Goal: Find contact information: Find contact information

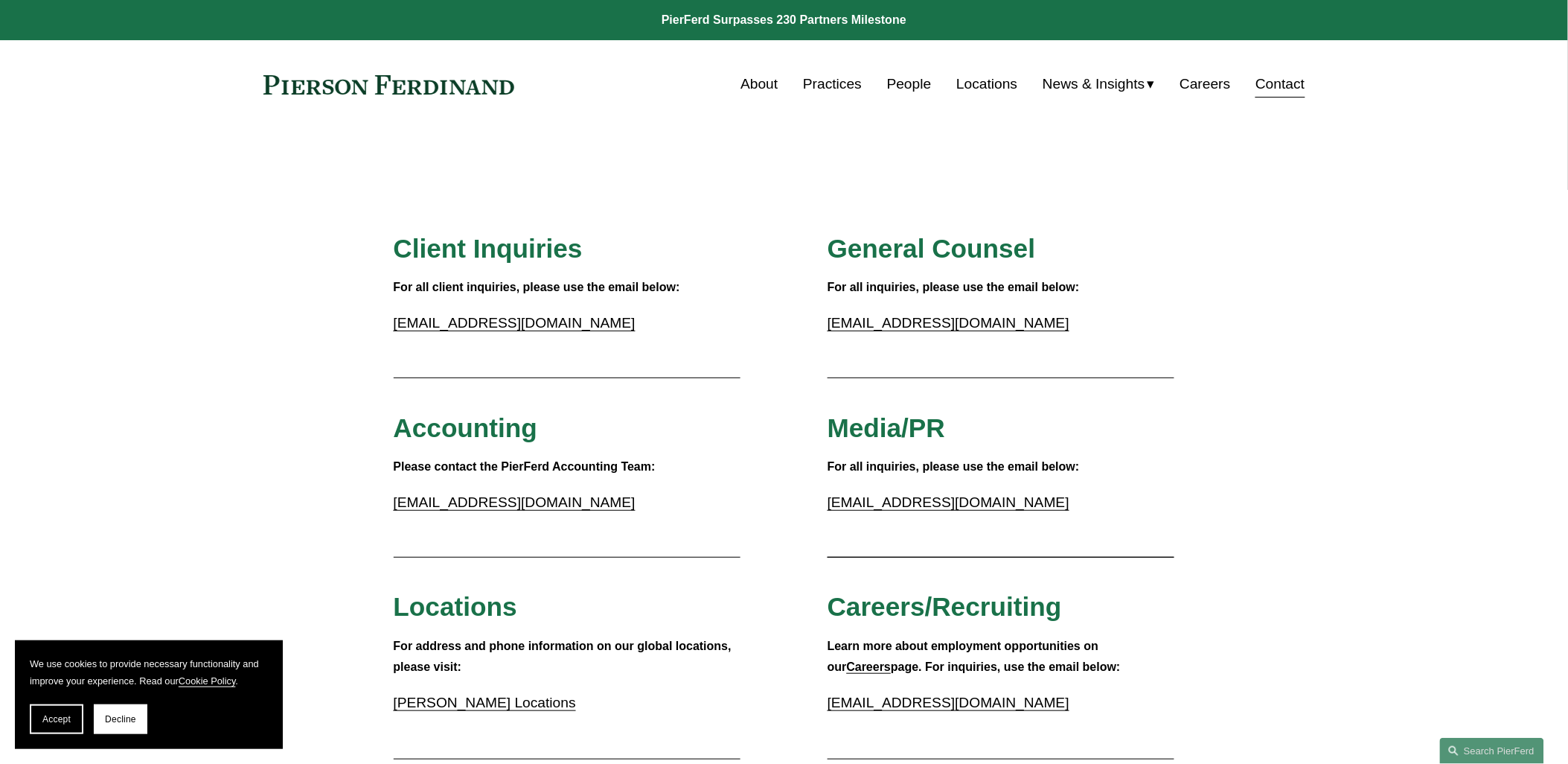
click at [749, 85] on link "About" at bounding box center [759, 84] width 37 height 28
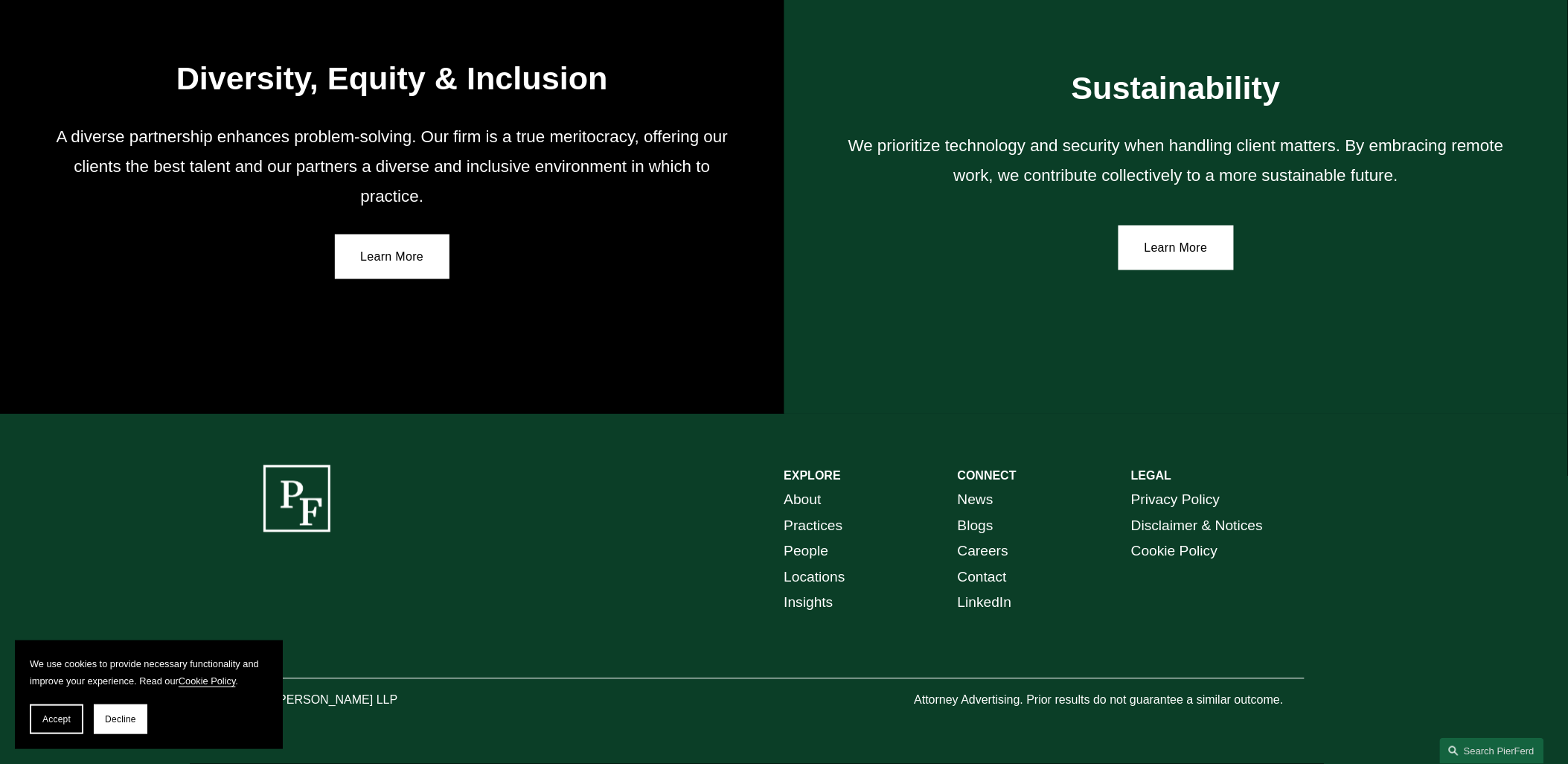
scroll to position [2745, 0]
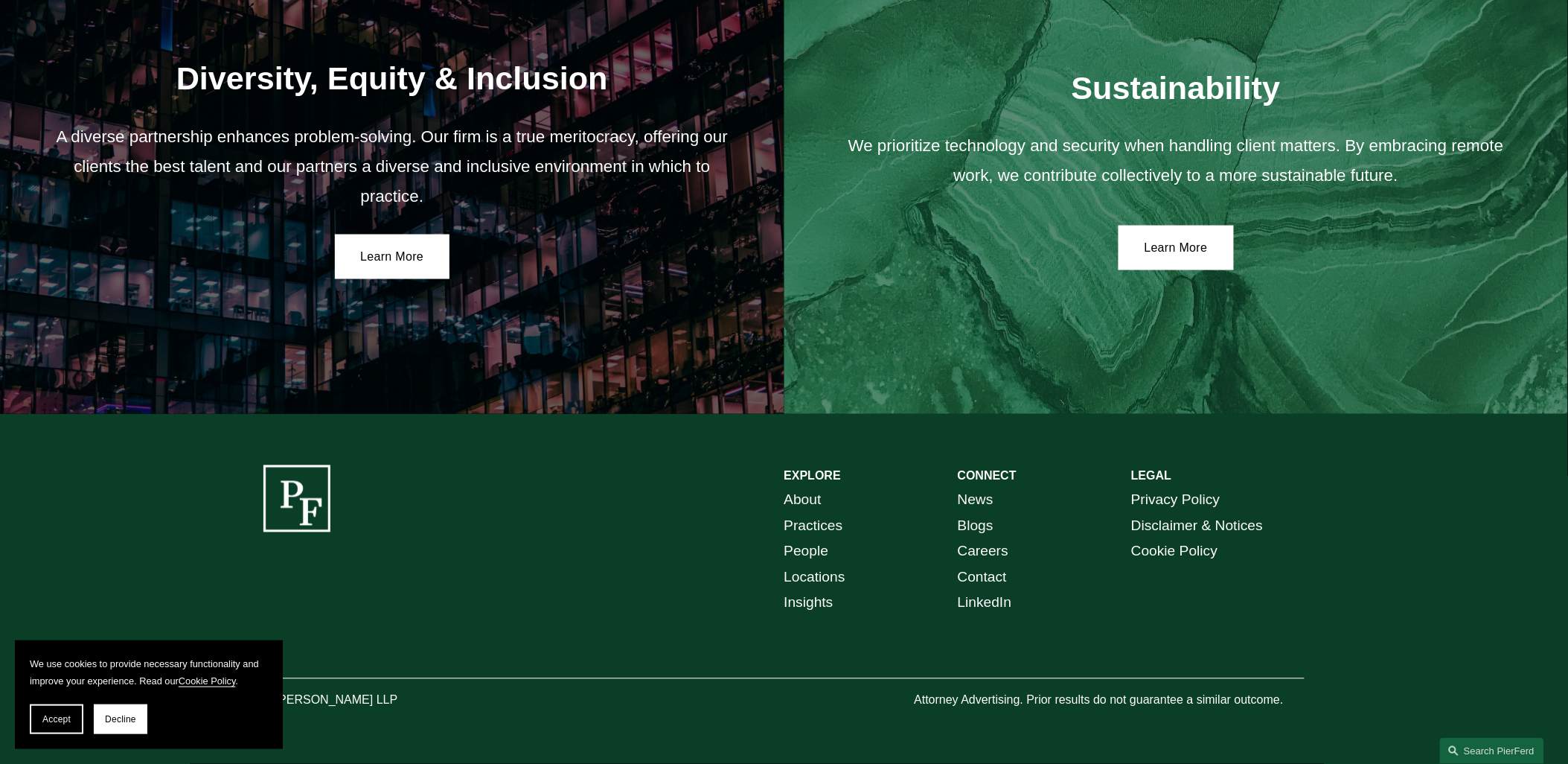
click at [1005, 576] on link "Contact" at bounding box center [983, 578] width 49 height 26
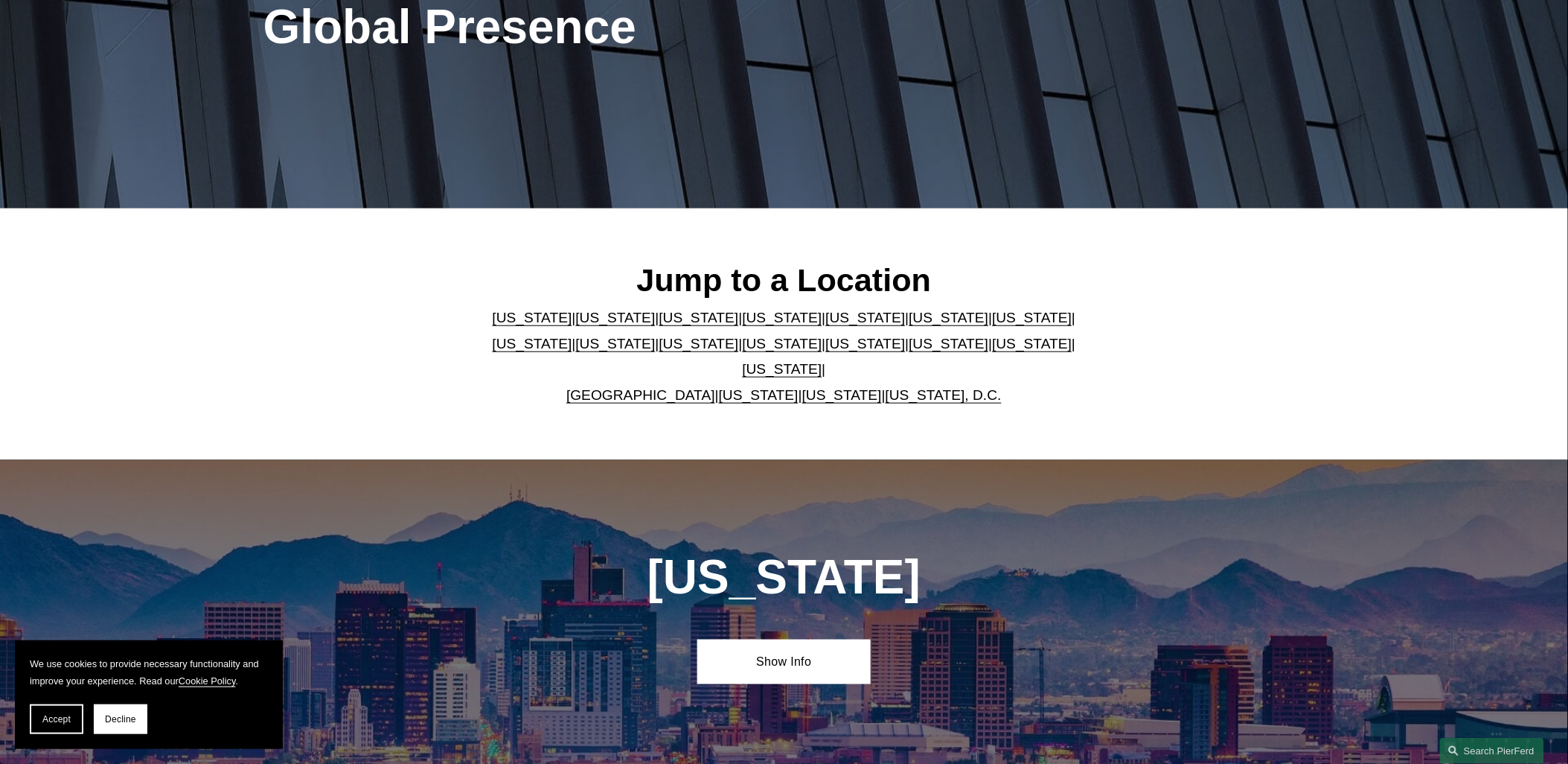
click at [618, 390] on link "United Kingdom" at bounding box center [640, 395] width 149 height 15
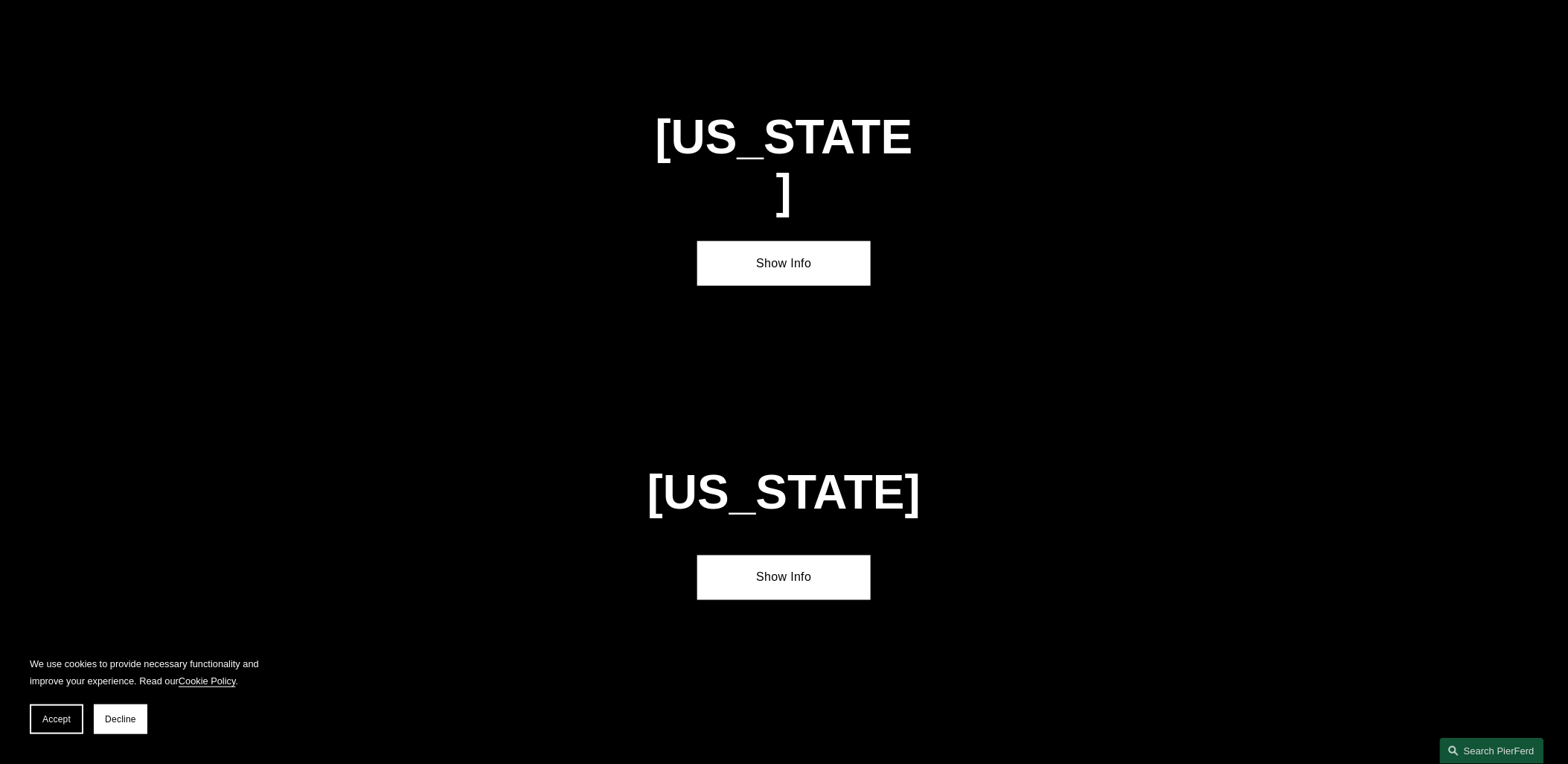
scroll to position [5412, 0]
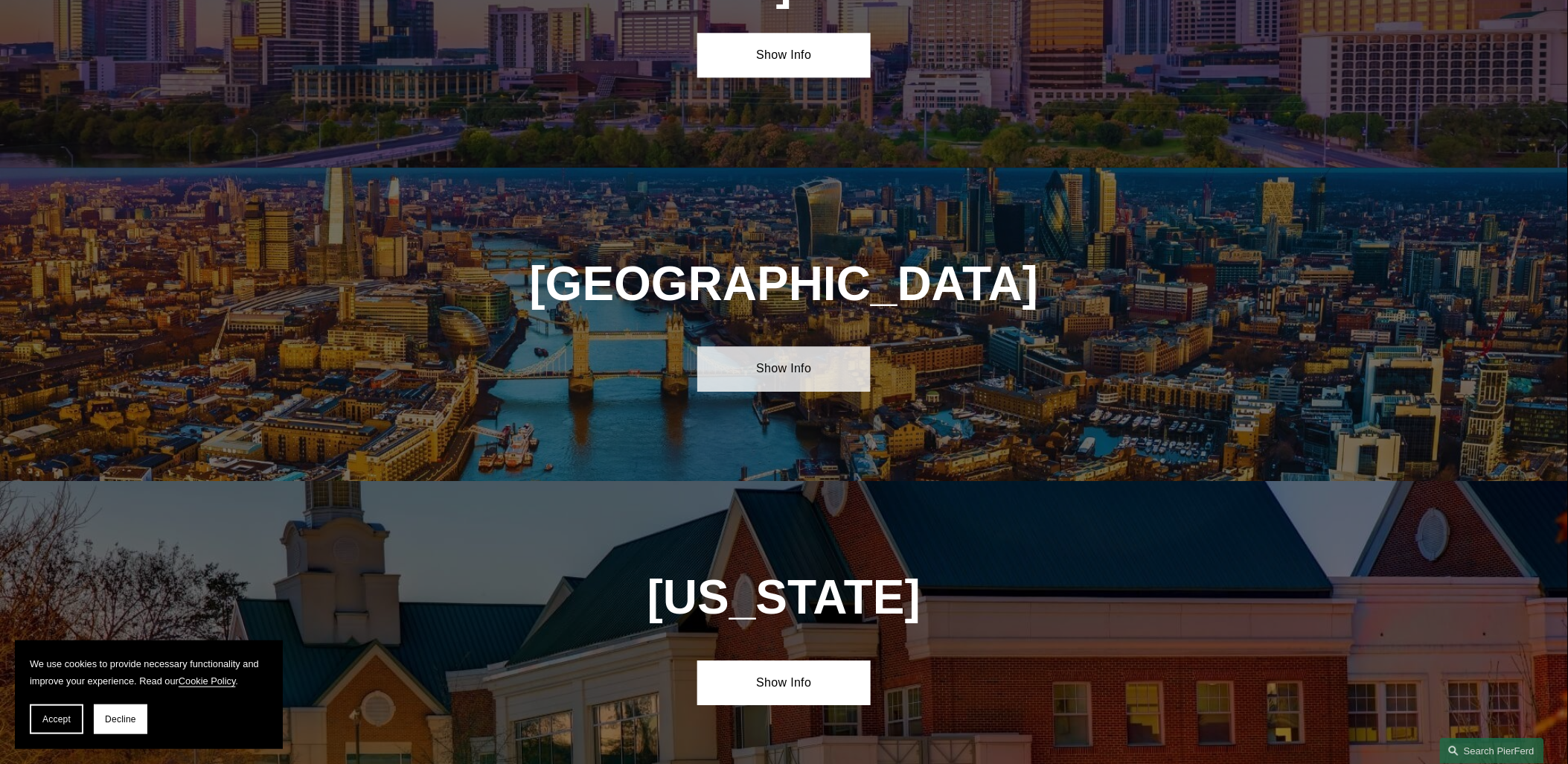
click at [720, 347] on link "Show Info" at bounding box center [783, 368] width 173 height 45
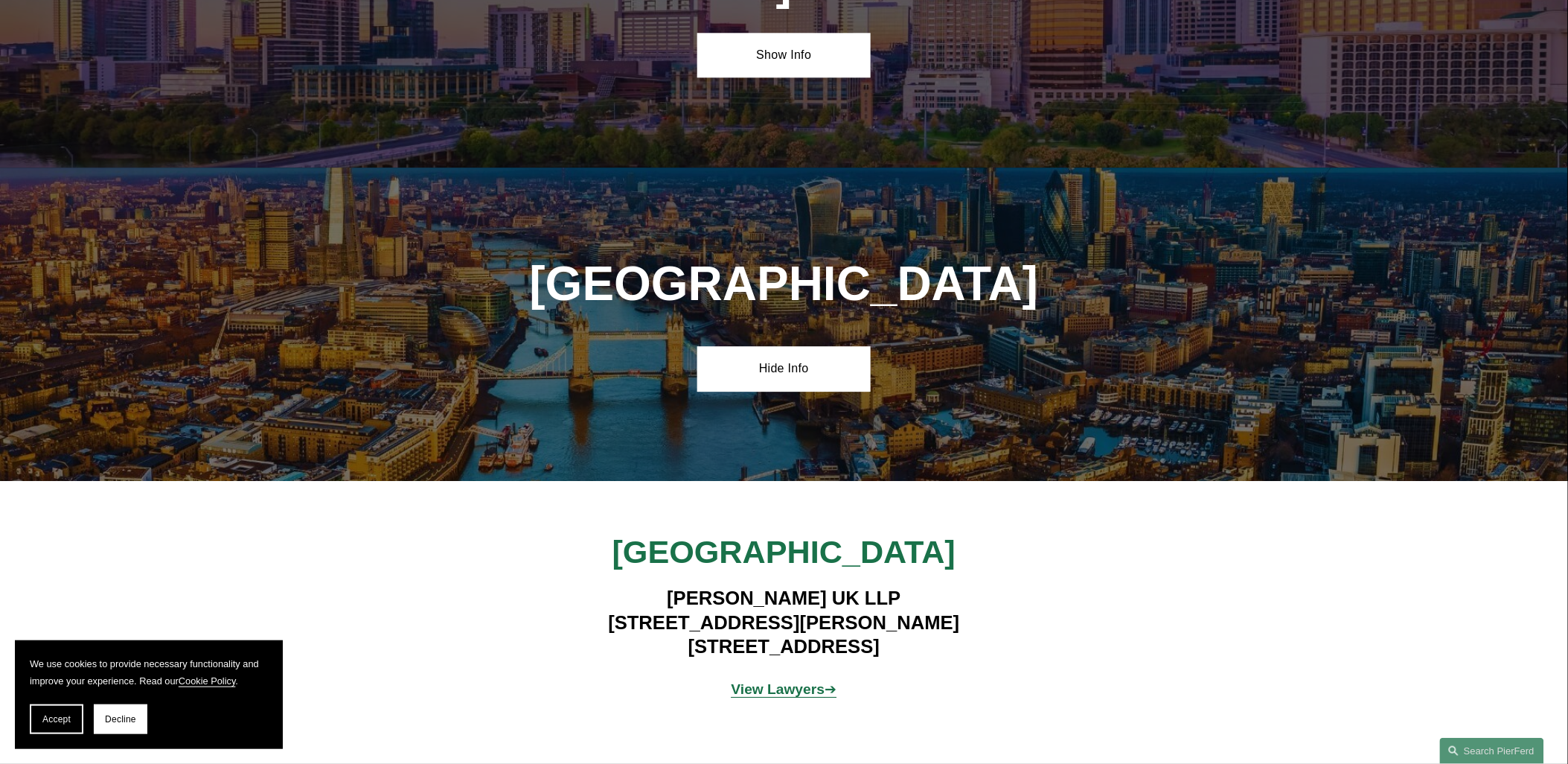
drag, startPoint x: 814, startPoint y: 510, endPoint x: 808, endPoint y: 518, distance: 10.0
click at [813, 677] on p "View Lawyers ➔" at bounding box center [783, 690] width 347 height 26
click at [803, 681] on strong "View Lawyers" at bounding box center [778, 689] width 94 height 15
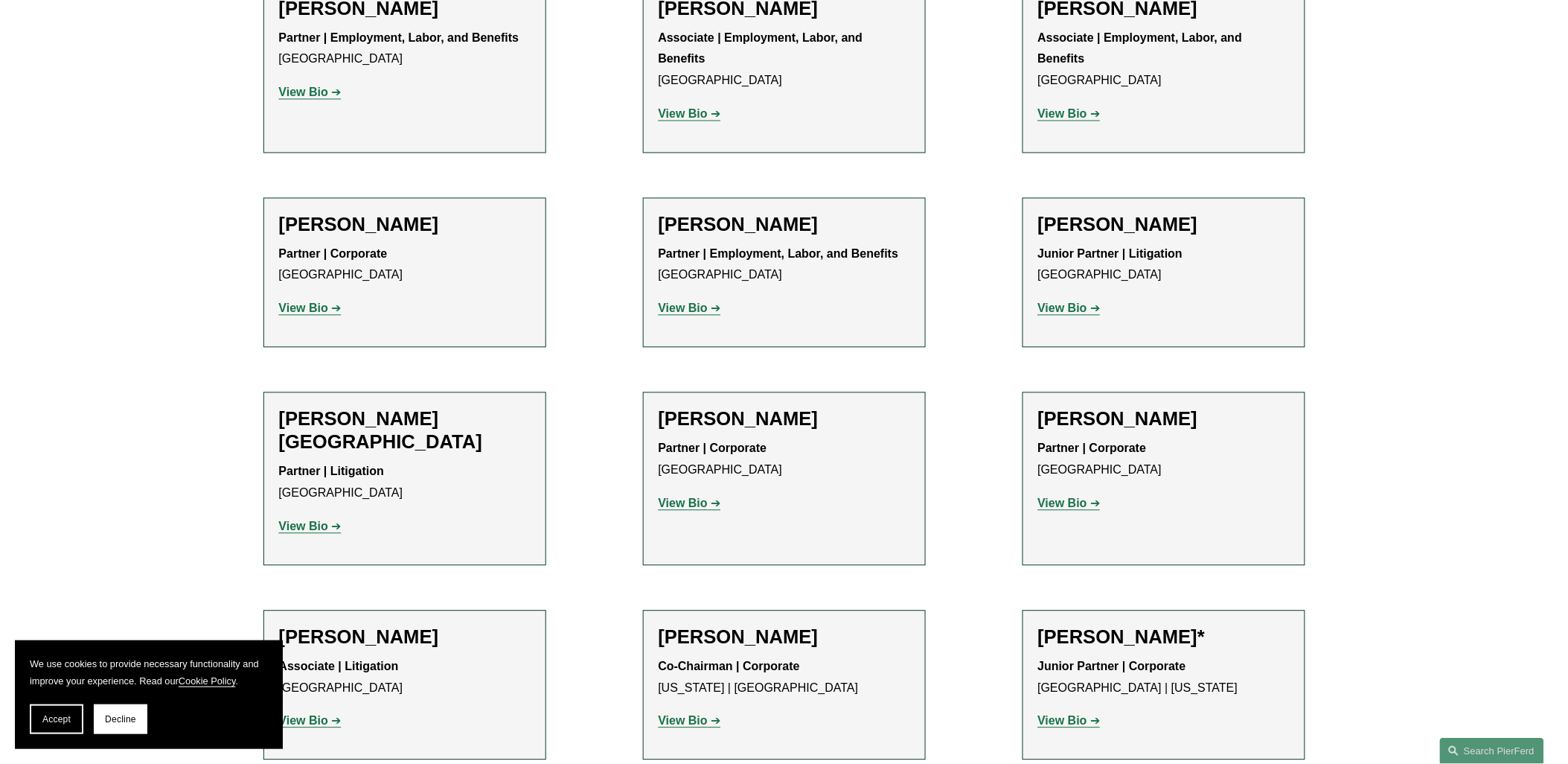
scroll to position [992, 0]
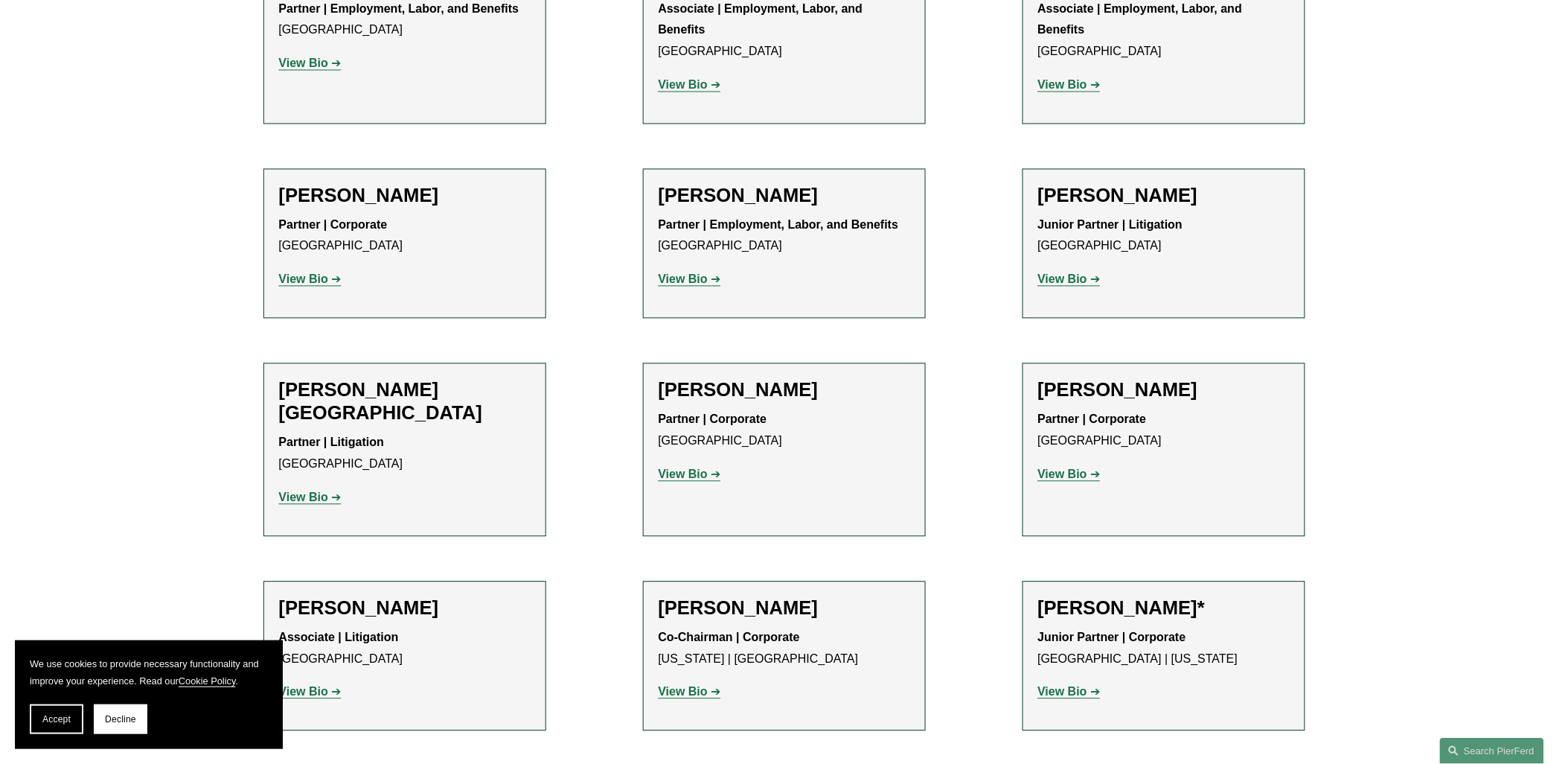
click at [698, 468] on strong "View Bio" at bounding box center [683, 474] width 49 height 13
